Goal: Transaction & Acquisition: Purchase product/service

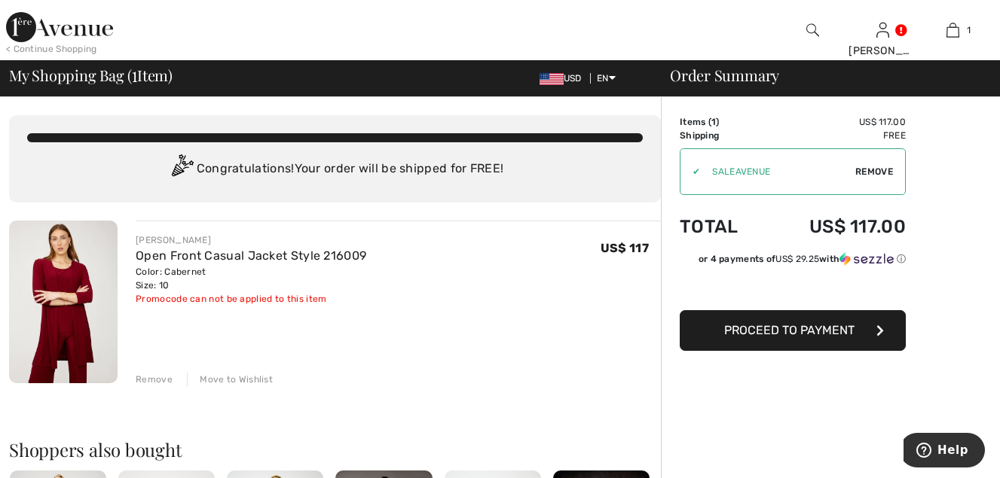
click at [809, 331] on span "Proceed to Payment" at bounding box center [789, 330] width 130 height 14
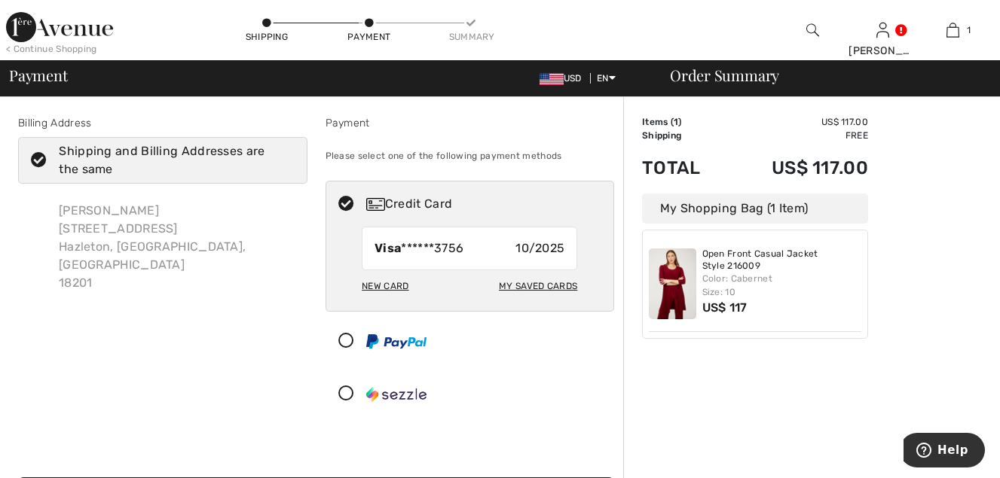
click at [527, 282] on div "My Saved Cards" at bounding box center [538, 286] width 78 height 26
radio input "true"
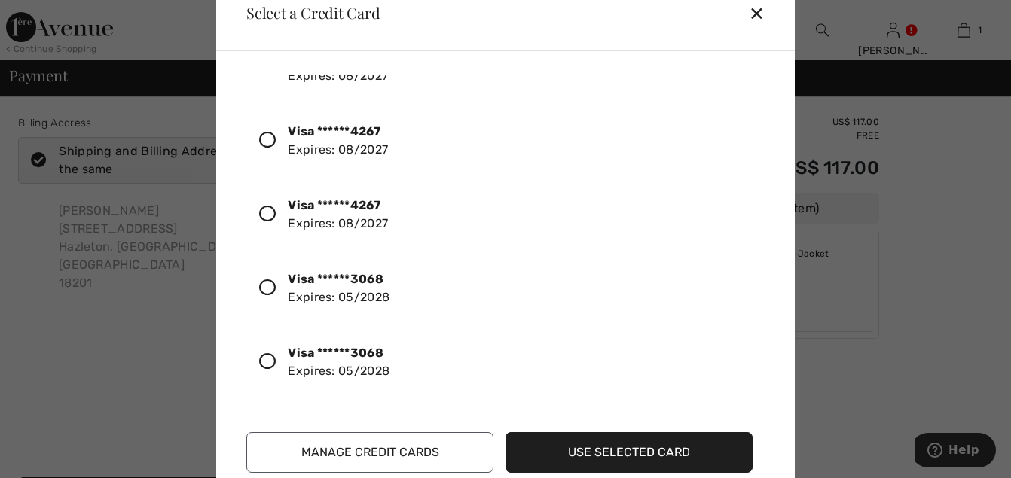
scroll to position [2626, 0]
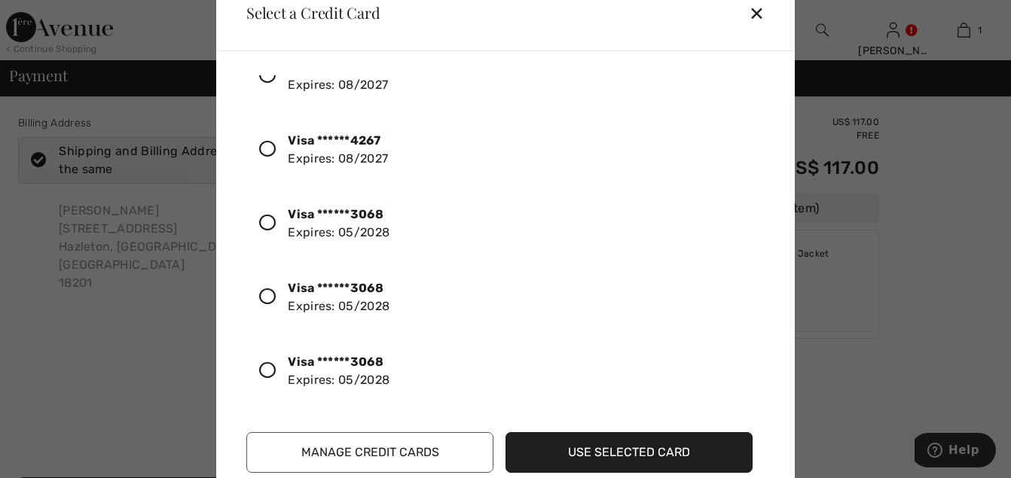
click at [270, 369] on icon at bounding box center [267, 370] width 17 height 17
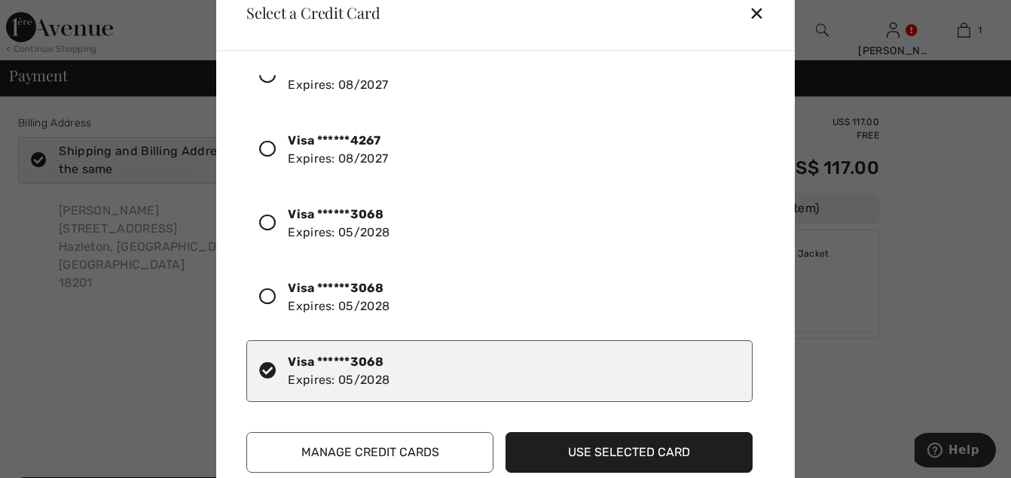
click at [595, 457] on button "Use Selected Card" at bounding box center [628, 452] width 247 height 41
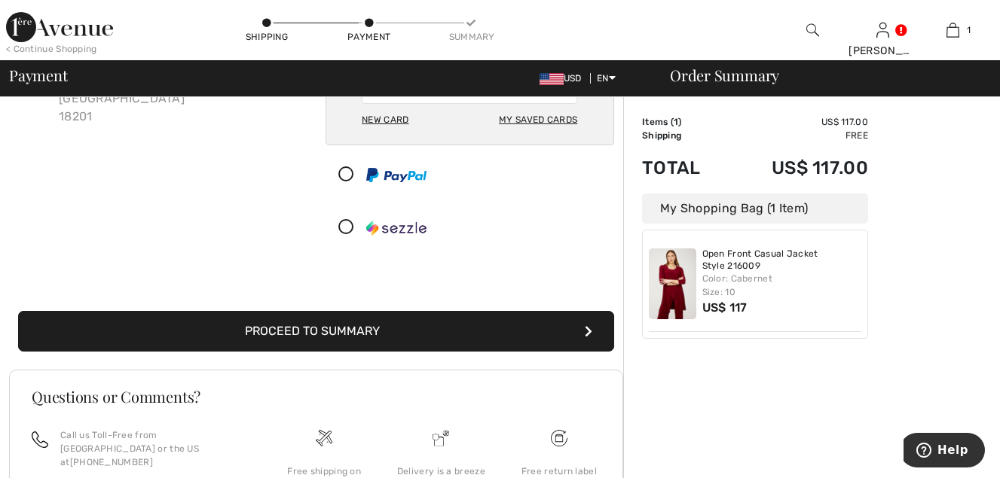
scroll to position [96, 0]
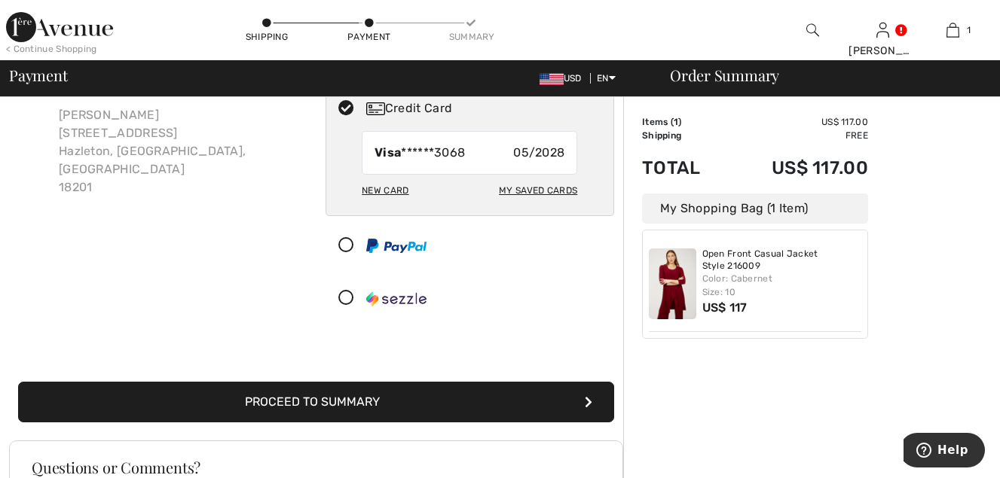
click at [584, 398] on button "Proceed to Summary" at bounding box center [316, 402] width 596 height 41
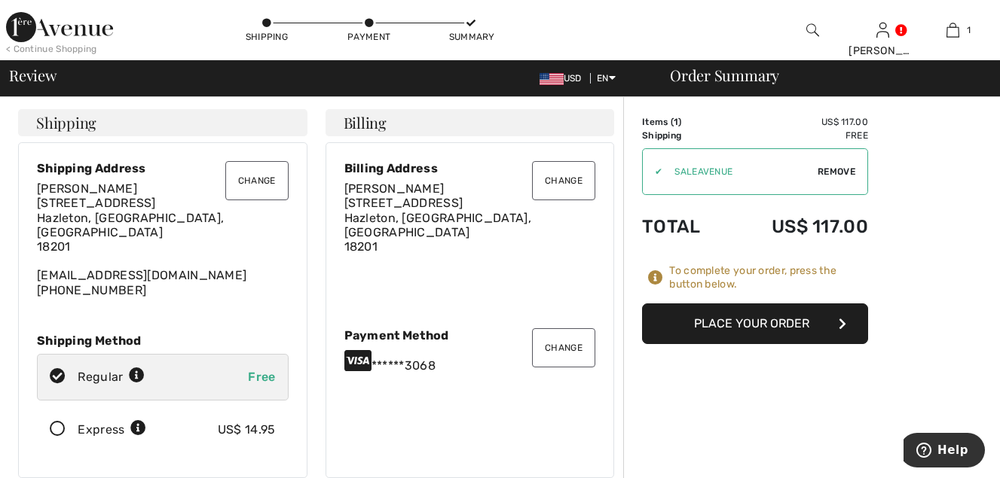
click at [755, 320] on button "Place Your Order" at bounding box center [755, 324] width 226 height 41
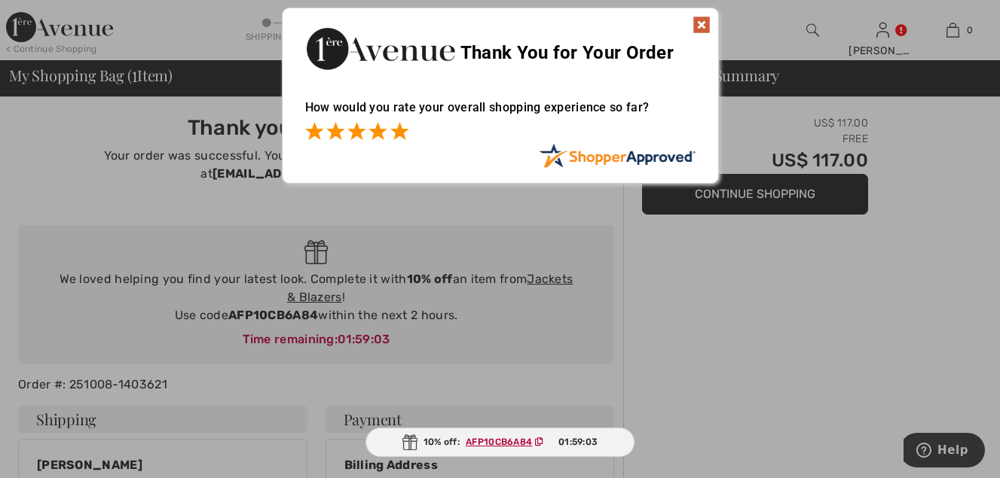
click at [405, 135] on span at bounding box center [399, 131] width 18 height 18
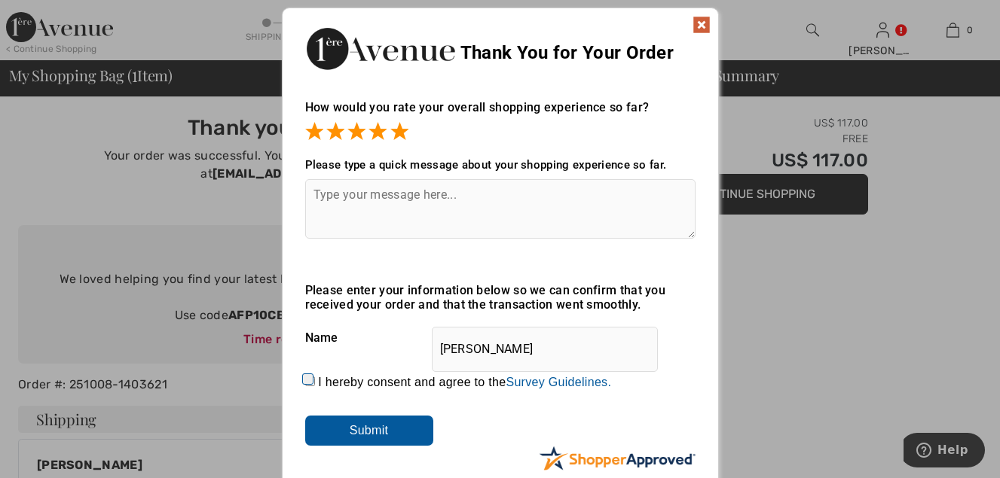
click at [322, 203] on textarea at bounding box center [500, 209] width 390 height 60
type textarea "Your fall selections are exquisite!"
click at [308, 380] on input "I hereby consent and agree to the By submitting a review, you grant permission …" at bounding box center [310, 382] width 10 height 10
checkbox input "true"
click at [370, 429] on input "Submit" at bounding box center [369, 431] width 128 height 30
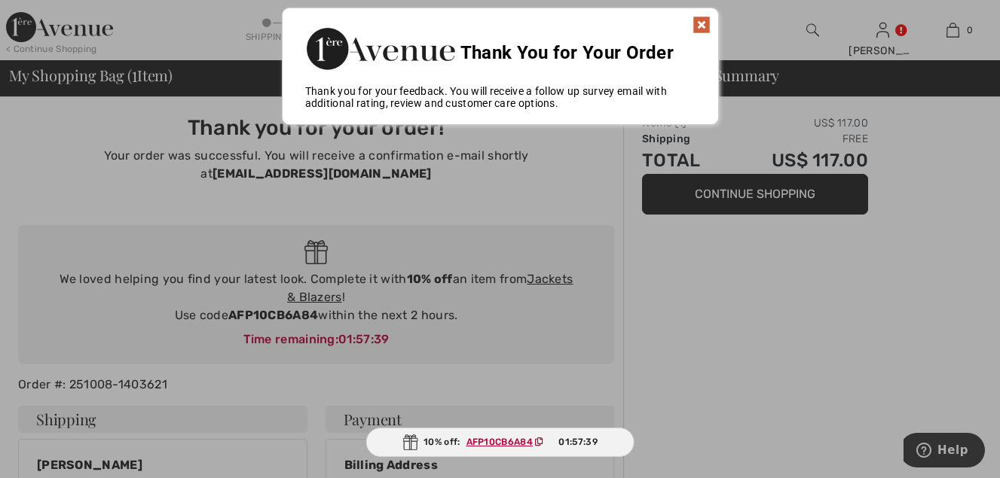
click at [700, 20] on img at bounding box center [701, 25] width 18 height 18
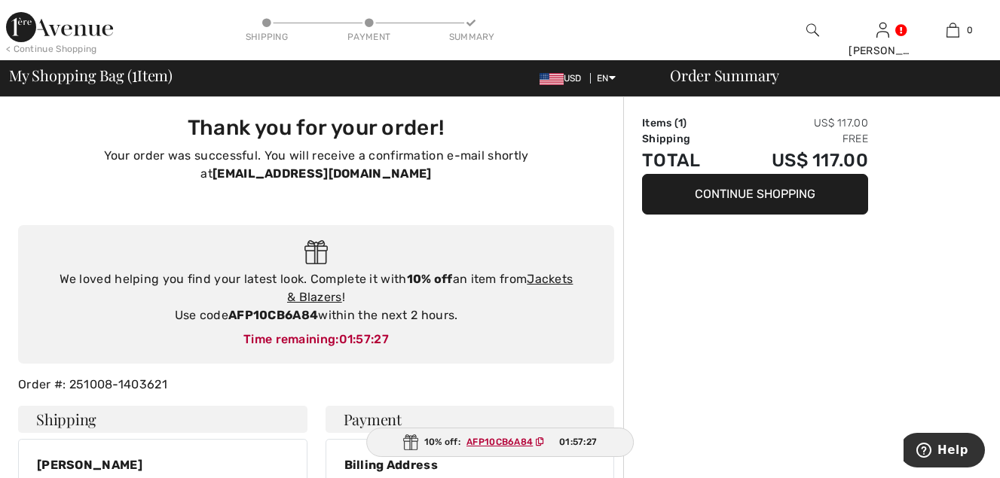
click at [773, 194] on button "Continue Shopping" at bounding box center [755, 194] width 226 height 41
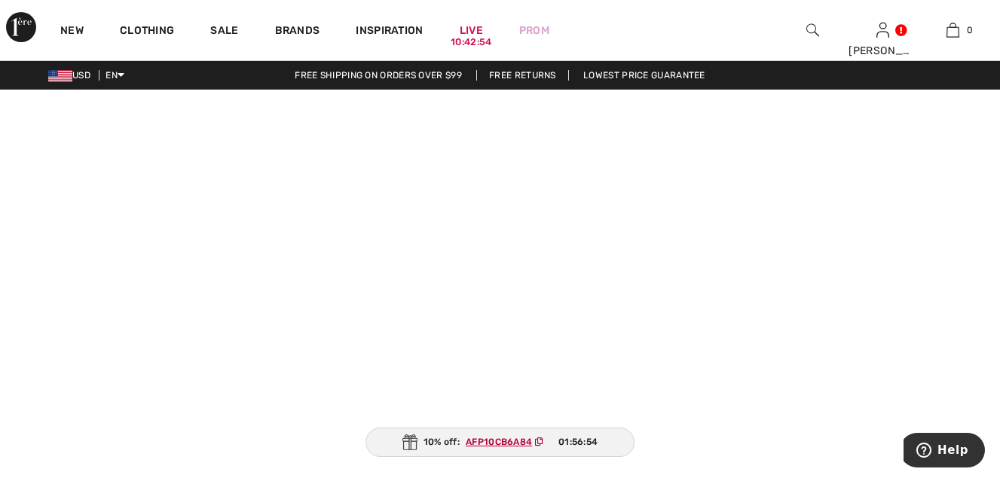
click at [232, 422] on video at bounding box center [500, 340] width 1000 height 500
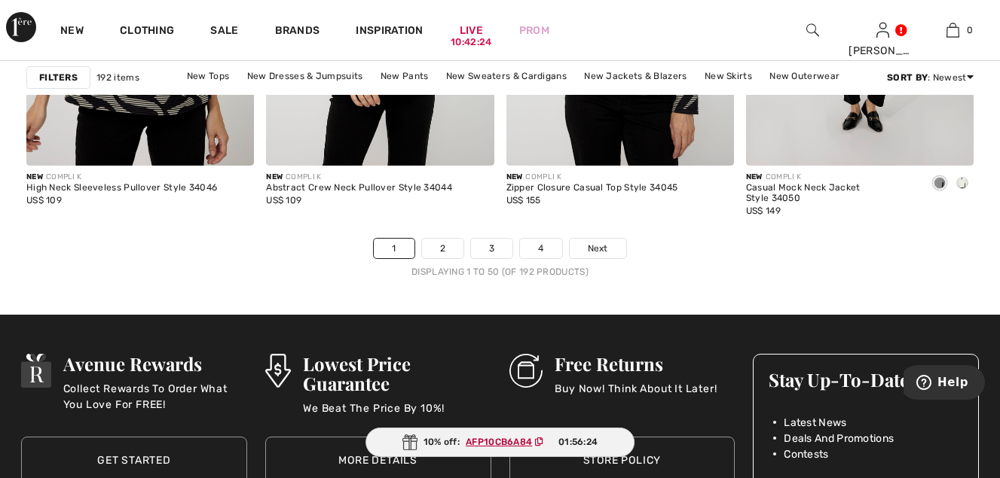
scroll to position [6403, 0]
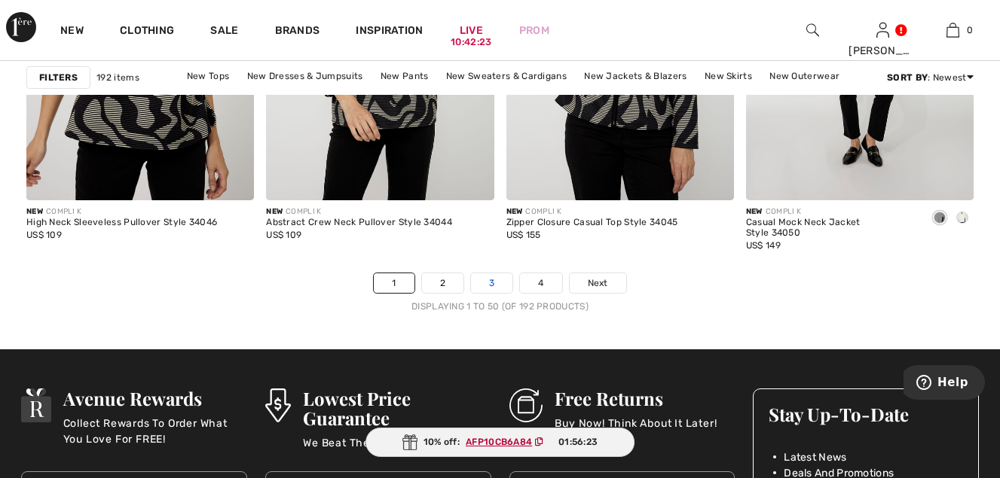
click at [487, 276] on link "3" at bounding box center [491, 283] width 41 height 20
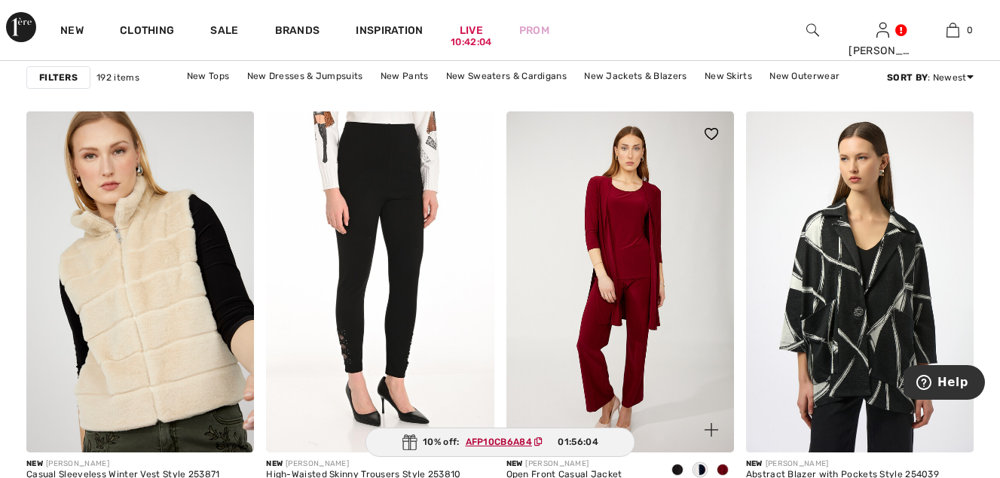
scroll to position [1959, 0]
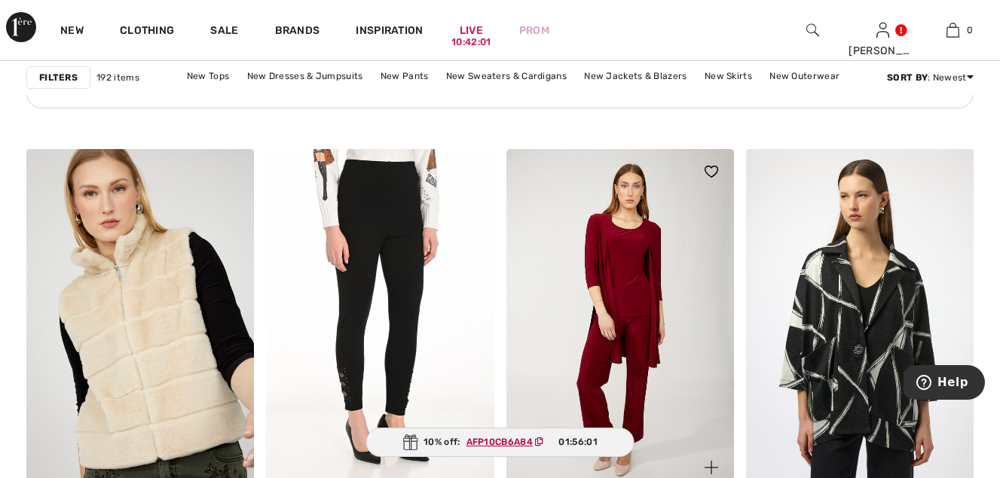
click at [644, 304] on img at bounding box center [619, 319] width 227 height 341
